Goal: Task Accomplishment & Management: Use online tool/utility

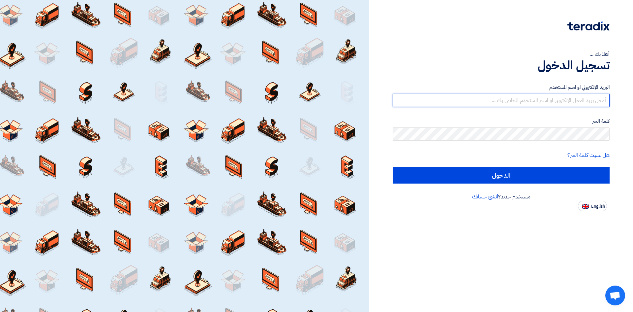
type input "[EMAIL_ADDRESS][DOMAIN_NAME]"
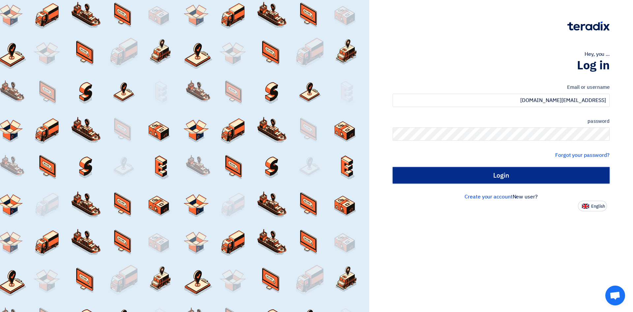
click at [470, 177] on input "Login" at bounding box center [501, 175] width 217 height 16
type input "Sign in"
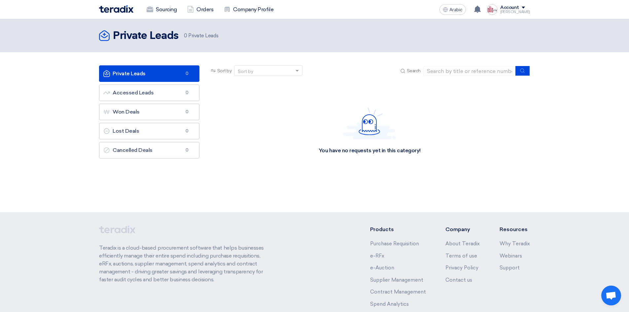
click at [521, 11] on div "[PERSON_NAME]" at bounding box center [515, 12] width 30 height 4
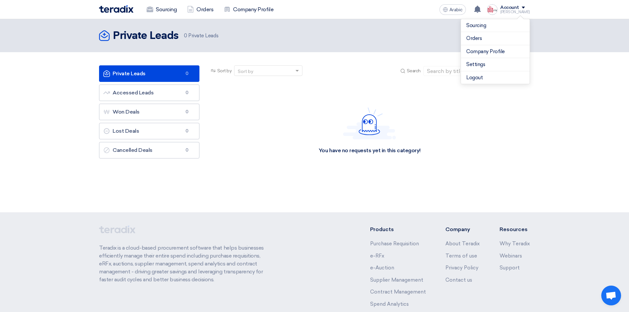
click at [521, 11] on div "[PERSON_NAME]" at bounding box center [515, 12] width 30 height 4
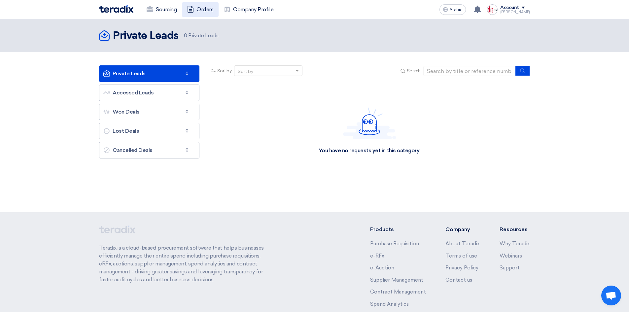
click at [211, 13] on font "Orders" at bounding box center [204, 10] width 17 height 8
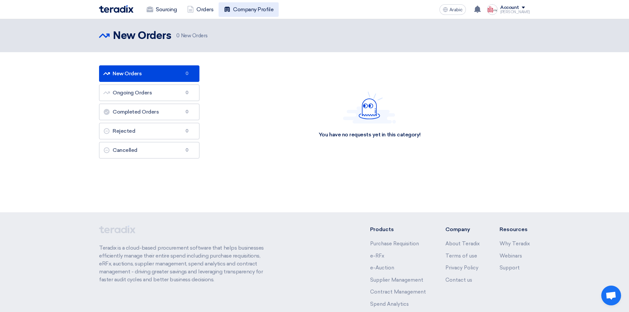
click at [241, 16] on link "Company Profile" at bounding box center [248, 9] width 60 height 15
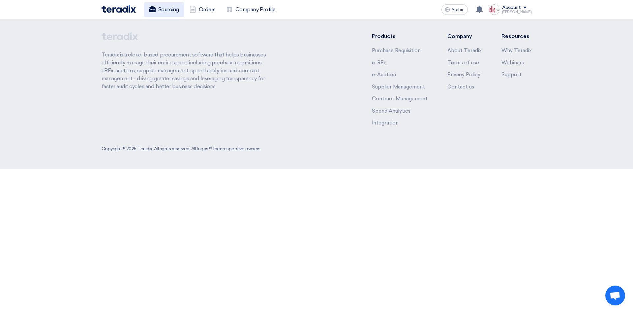
click at [160, 12] on font "Sourcing" at bounding box center [168, 9] width 21 height 6
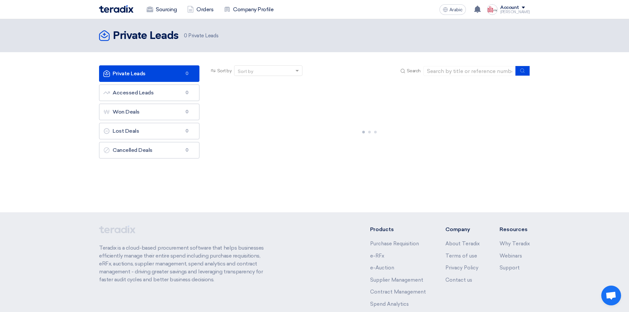
click at [122, 12] on img at bounding box center [116, 9] width 34 height 8
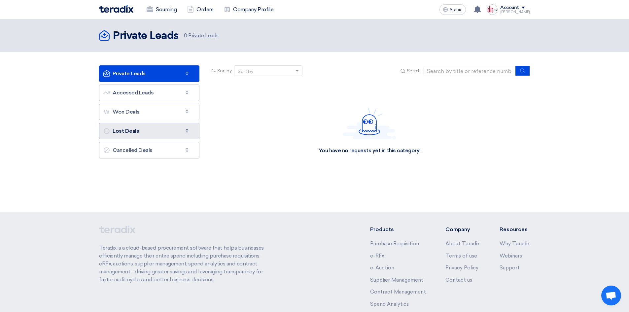
click at [159, 127] on link "Lost Deals Lost Deals 0" at bounding box center [149, 131] width 100 height 16
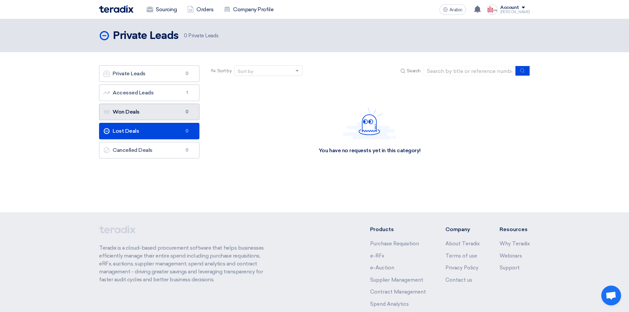
click at [154, 112] on link "Won Deals Won Deals 0" at bounding box center [149, 112] width 100 height 16
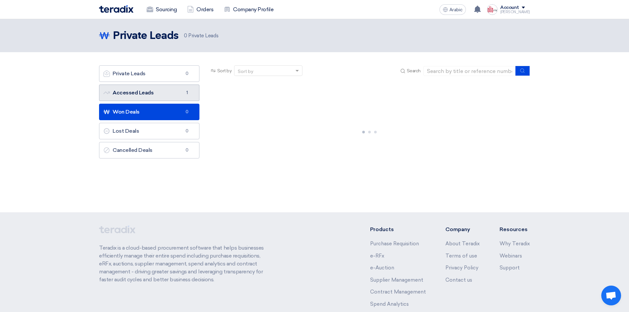
click at [154, 100] on link "Accessed Leads Accessed Leads 1" at bounding box center [149, 92] width 100 height 16
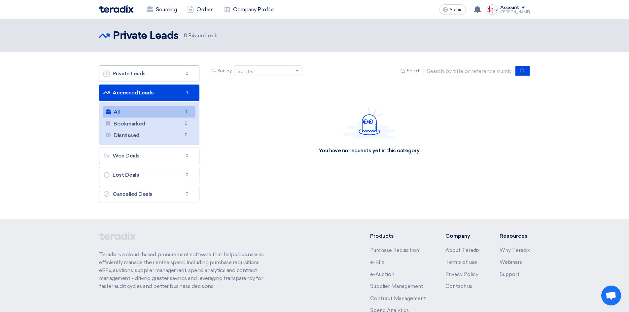
click at [153, 109] on link "All All 1" at bounding box center [149, 111] width 92 height 11
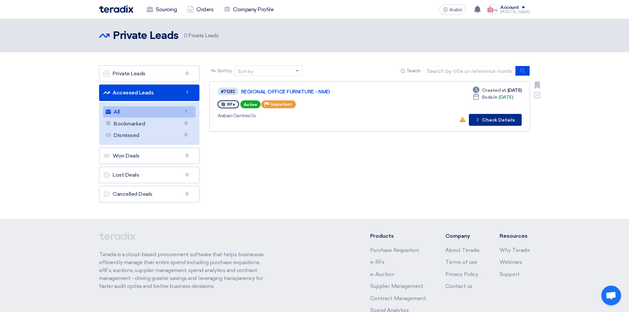
click at [499, 122] on font "Check Details" at bounding box center [498, 120] width 33 height 6
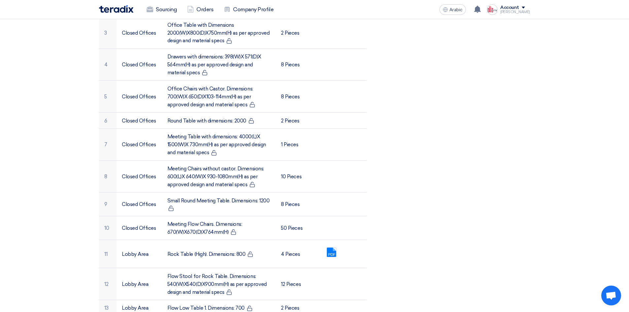
scroll to position [330, 0]
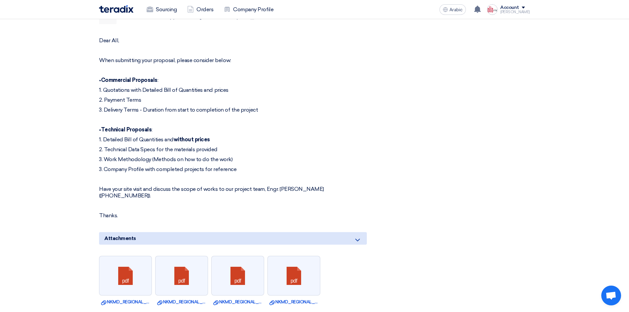
scroll to position [1133, 0]
